Goal: Navigation & Orientation: Find specific page/section

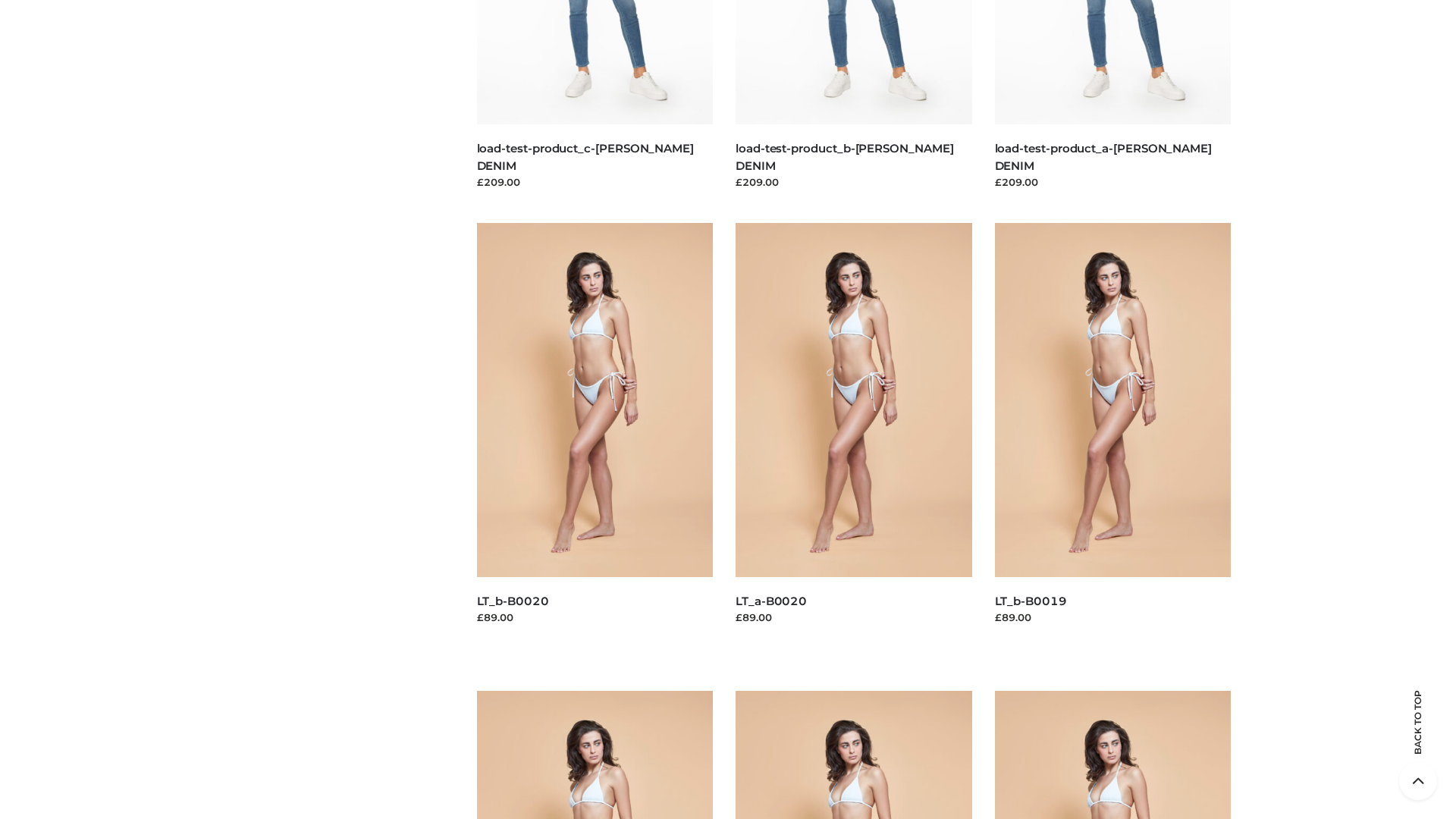
scroll to position [4000, 0]
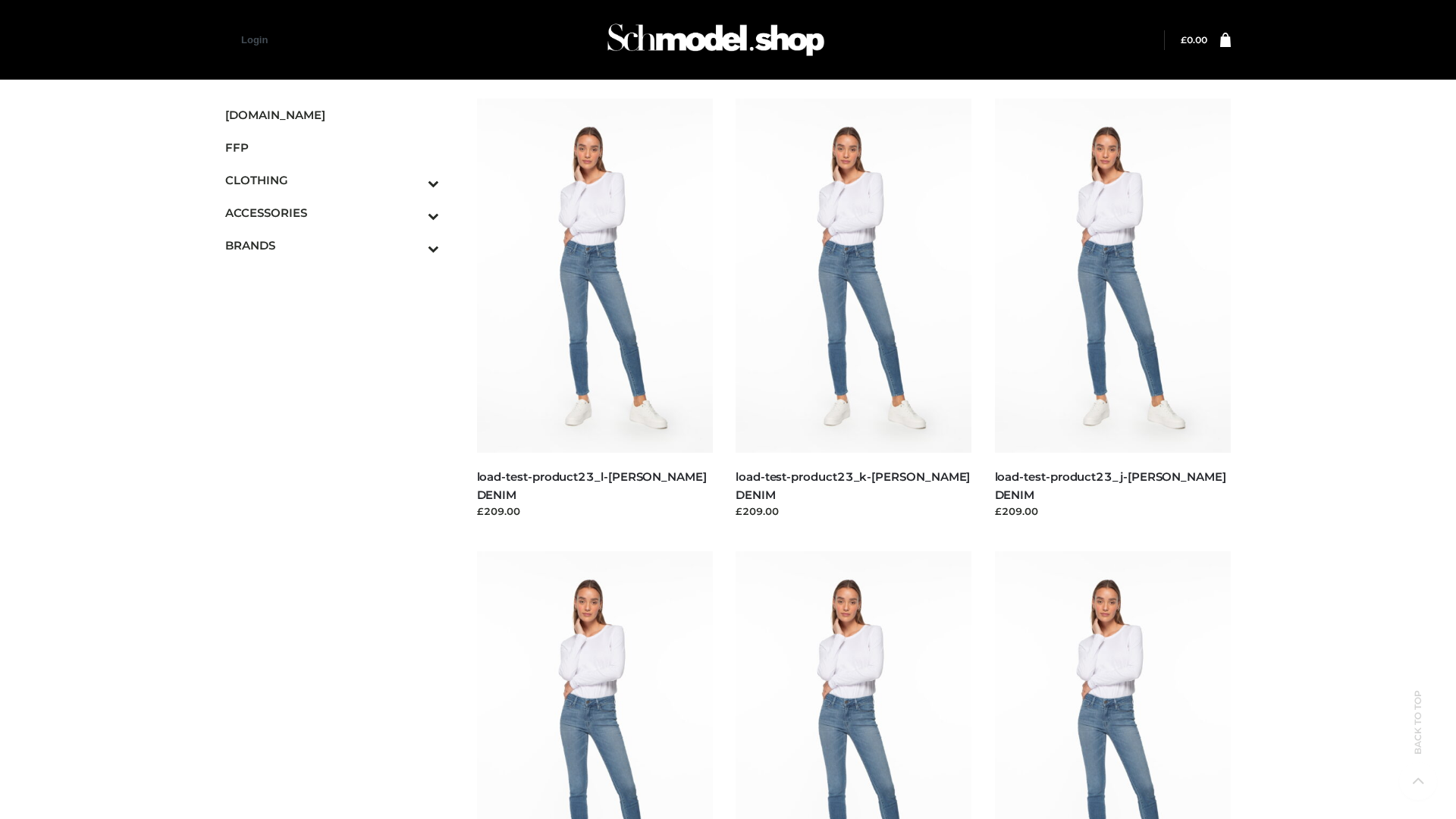
scroll to position [1235, 0]
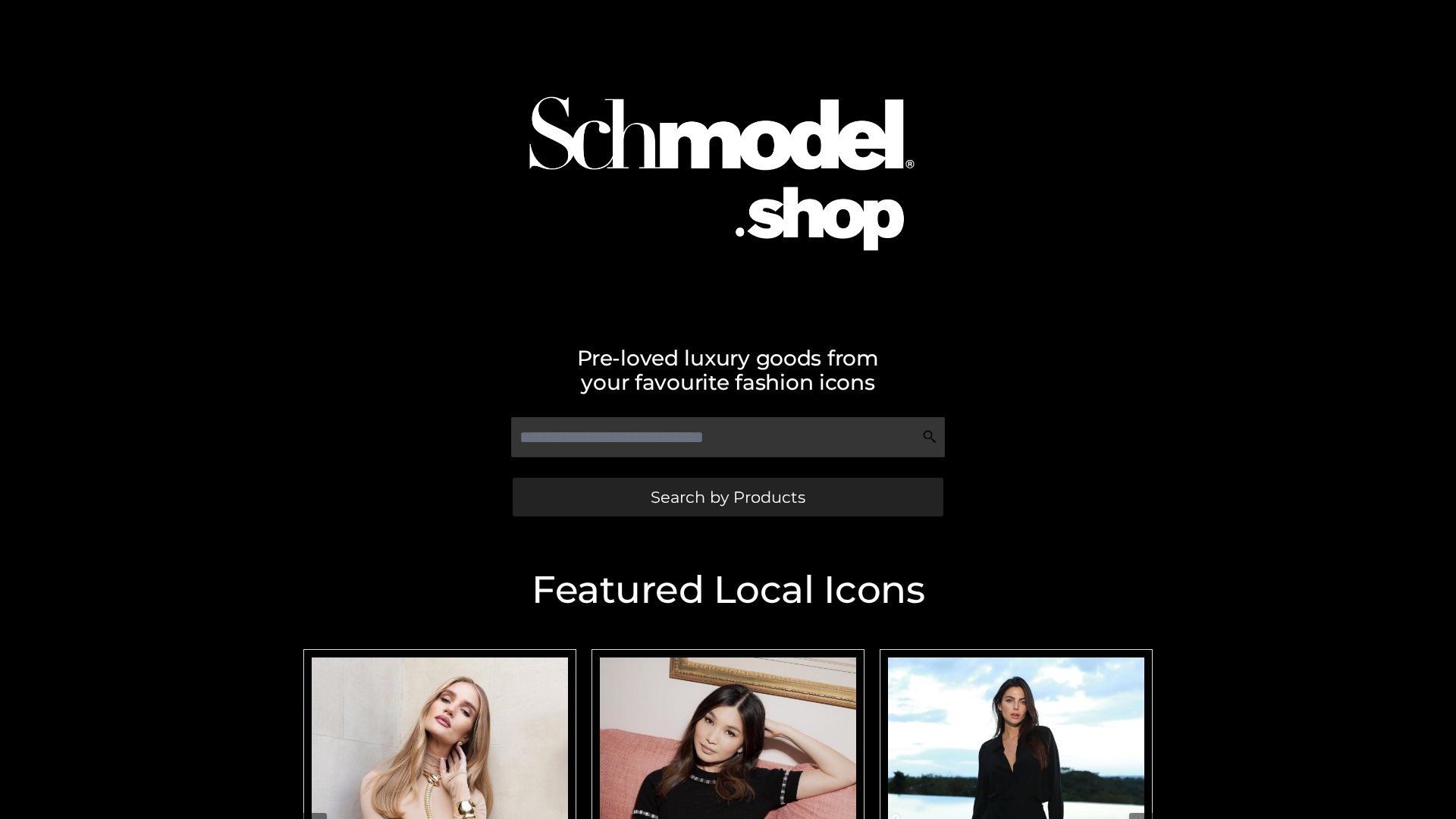
click at [728, 497] on span "Search by Products" at bounding box center [728, 498] width 155 height 16
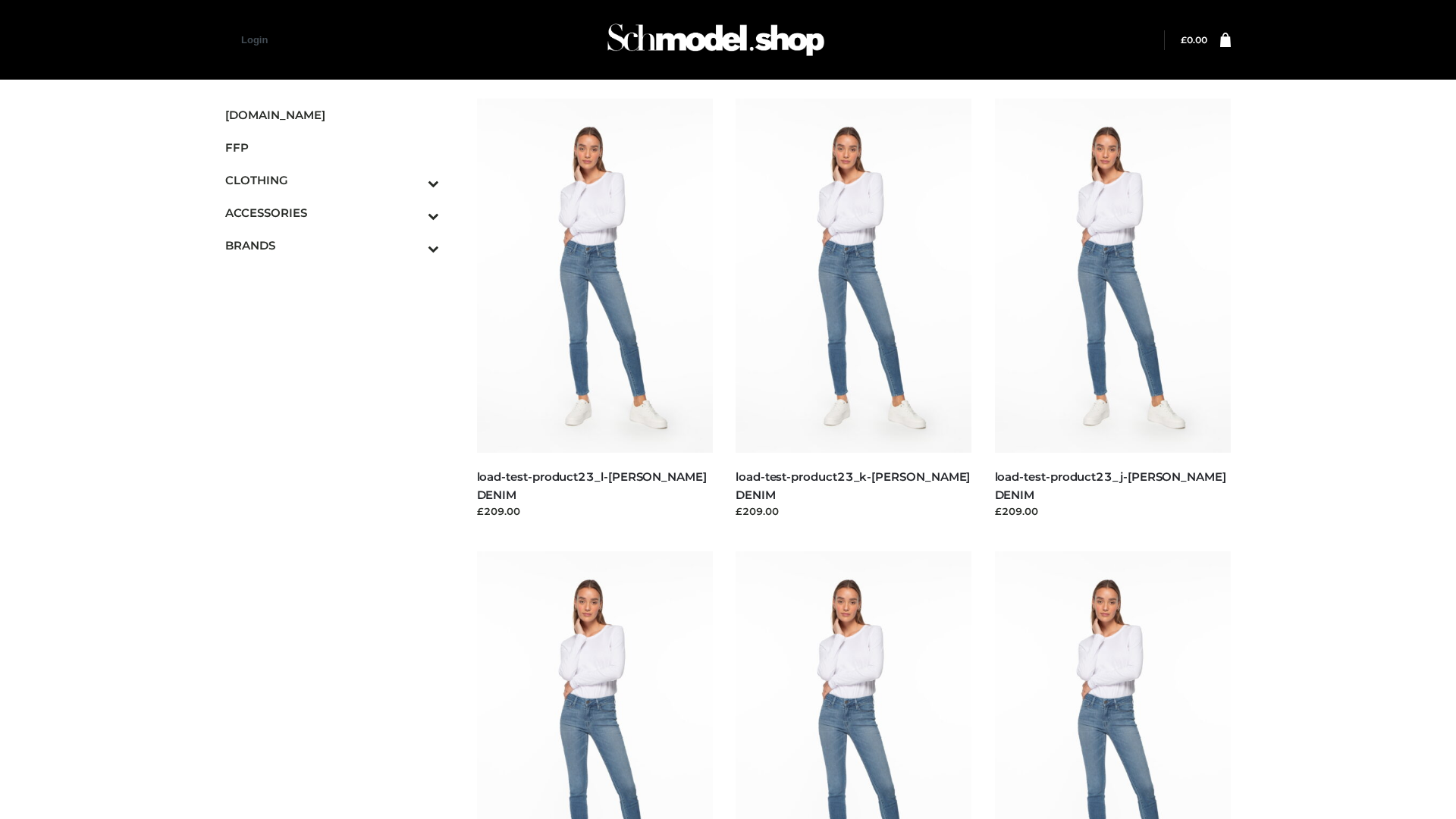
scroll to position [1235, 0]
